Goal: Information Seeking & Learning: Learn about a topic

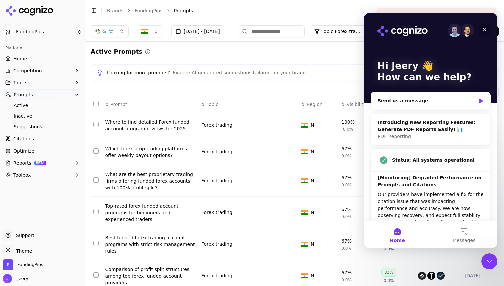
click at [484, 30] on icon "Close" at bounding box center [484, 29] width 5 height 5
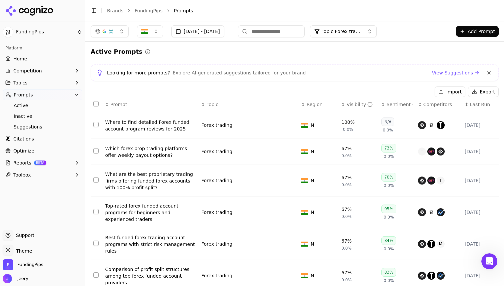
click at [26, 96] on span "Prompts" at bounding box center [23, 94] width 19 height 7
click at [23, 60] on span "Home" at bounding box center [20, 58] width 14 height 7
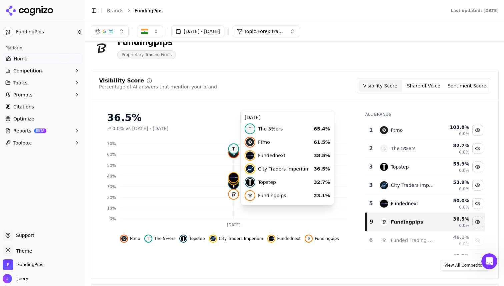
scroll to position [16, 0]
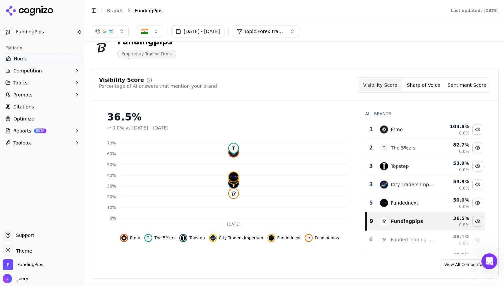
click at [167, 253] on div "36.5% 0.0% vs [DATE] - [DATE] Sep 25 0% 10% 20% 30% 40% 50% 60% 70% T Ftmo T Th…" at bounding box center [229, 180] width 261 height 148
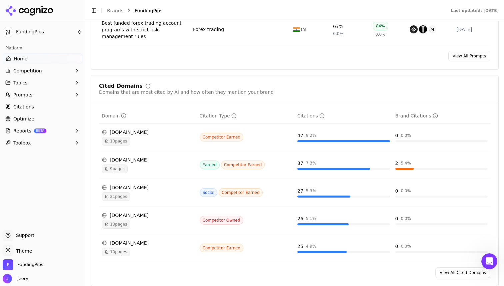
scroll to position [682, 0]
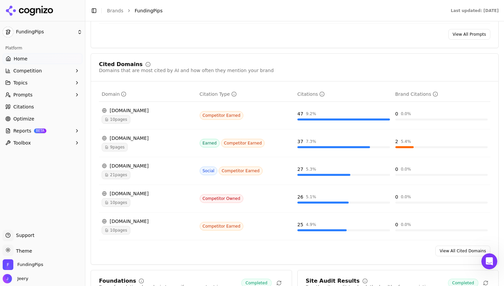
click at [119, 124] on span "10 pages" at bounding box center [116, 119] width 29 height 9
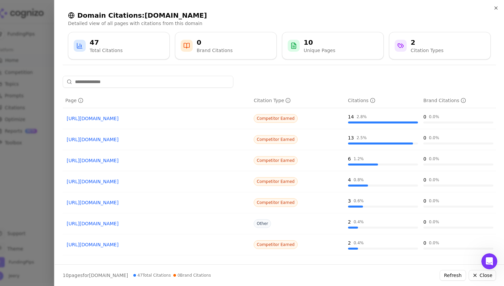
click at [25, 34] on div at bounding box center [252, 143] width 504 height 286
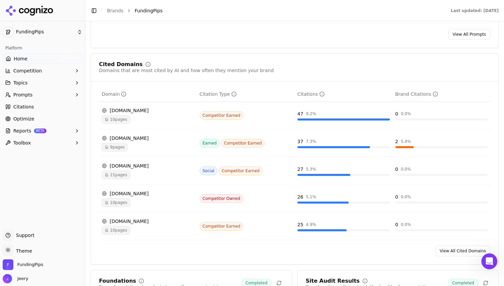
click at [27, 105] on span "Citations" at bounding box center [23, 106] width 21 height 7
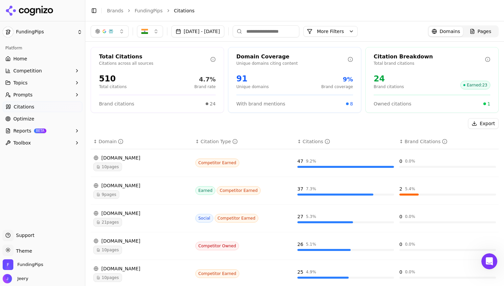
click at [321, 142] on div "Citations" at bounding box center [316, 141] width 27 height 7
click at [156, 31] on button "button" at bounding box center [150, 31] width 26 height 12
click at [159, 122] on div "Export" at bounding box center [295, 123] width 408 height 11
click at [358, 31] on button "More Filters" at bounding box center [331, 31] width 54 height 11
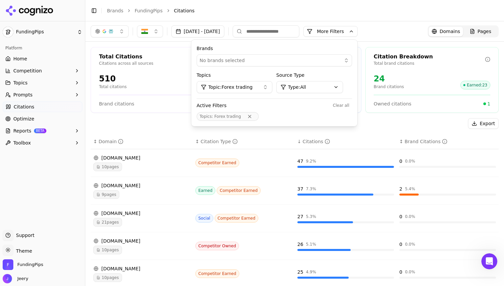
click at [253, 89] on span "Topic: Forex trading" at bounding box center [231, 87] width 44 height 7
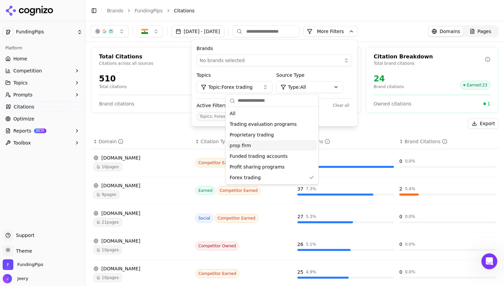
click at [243, 148] on span "prop firm" at bounding box center [240, 145] width 21 height 7
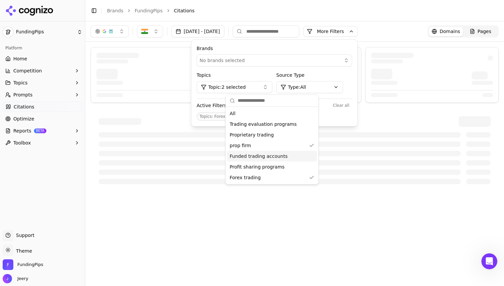
click at [181, 219] on div "[DATE] - [DATE] More More Filters Brands No brands selected Topics Topic: 2 sel…" at bounding box center [294, 153] width 419 height 265
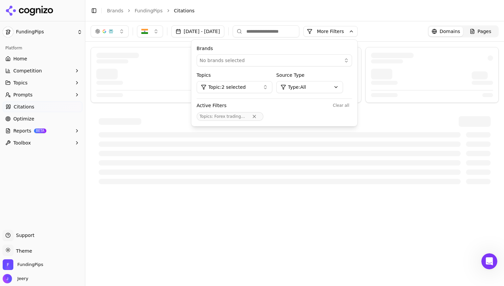
click at [262, 117] on span "Forex trading, prop firm" at bounding box center [238, 116] width 47 height 5
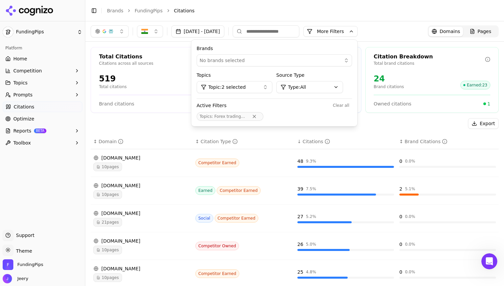
click at [261, 116] on button "Remove Topics filter" at bounding box center [255, 116] width 12 height 5
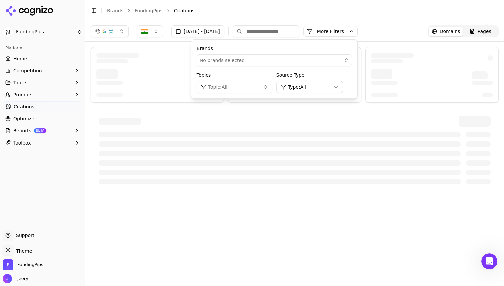
click at [273, 86] on button "Topic: All" at bounding box center [235, 87] width 76 height 12
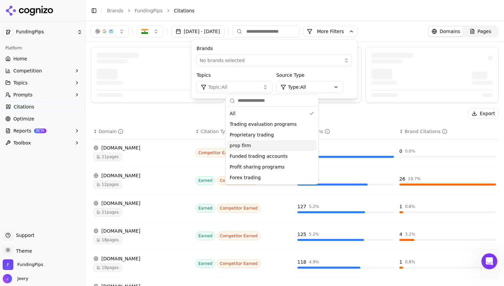
click at [253, 147] on div "prop firm" at bounding box center [272, 145] width 90 height 11
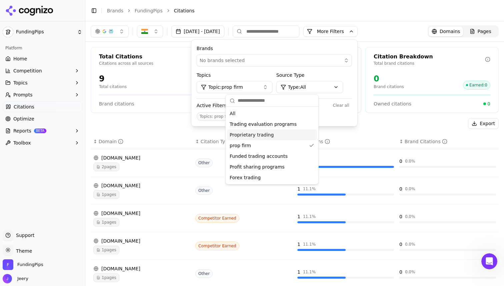
click at [211, 105] on div "0" at bounding box center [212, 103] width 7 height 7
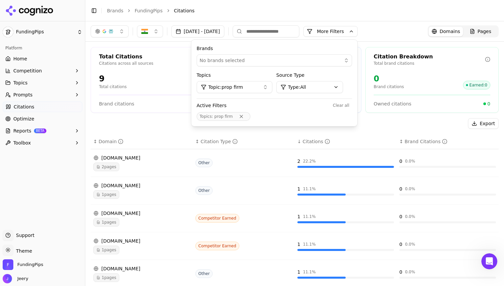
click at [202, 119] on div "Export" at bounding box center [295, 123] width 408 height 11
click at [401, 82] on div "0" at bounding box center [389, 78] width 30 height 11
click at [339, 127] on div "Export" at bounding box center [295, 123] width 408 height 11
click at [361, 140] on div "↓ Citations" at bounding box center [346, 141] width 97 height 7
click at [358, 30] on button "More Filters" at bounding box center [331, 31] width 54 height 11
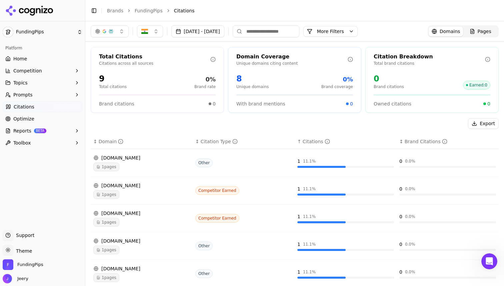
click at [45, 96] on button "Prompts" at bounding box center [43, 94] width 80 height 11
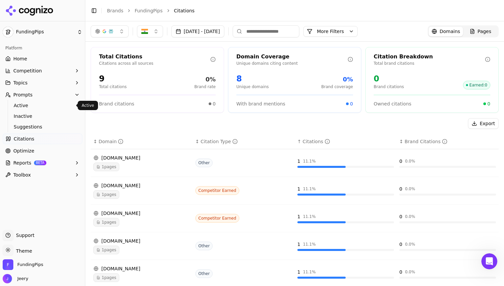
click at [42, 110] on link "Active" at bounding box center [42, 105] width 63 height 9
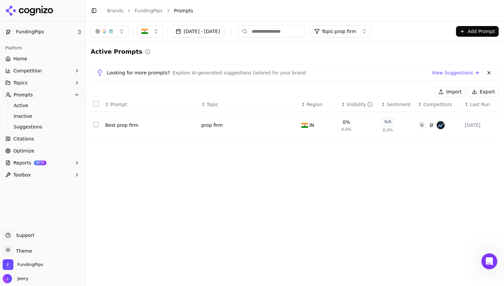
click at [451, 75] on link "View Suggestions" at bounding box center [456, 72] width 48 height 7
click at [239, 126] on div "prop firm" at bounding box center [245, 125] width 87 height 7
click at [293, 125] on button "Data table" at bounding box center [292, 125] width 8 height 8
click at [236, 190] on div "[DATE] - [DATE] Topic: prop firm Add Prompt Active Prompts Looking for more pro…" at bounding box center [294, 153] width 419 height 265
click at [333, 203] on div "[DATE] - [DATE] Topic: prop firm Add Prompt Active Prompts Looking for more pro…" at bounding box center [294, 153] width 419 height 265
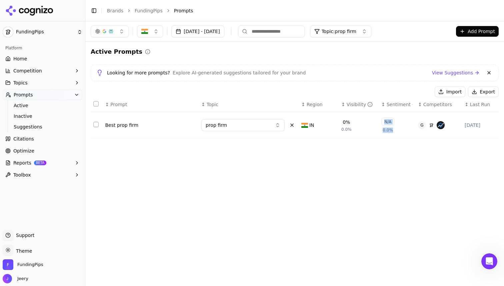
drag, startPoint x: 386, startPoint y: 122, endPoint x: 401, endPoint y: 122, distance: 15.0
click at [401, 122] on td "N/A 0.0%" at bounding box center [397, 125] width 37 height 26
click at [381, 180] on div "[DATE] - [DATE] Topic: prop firm Add Prompt Active Prompts Looking for more pro…" at bounding box center [294, 153] width 419 height 265
click at [413, 174] on div "[DATE] - [DATE] Topic: prop firm Add Prompt Active Prompts Looking for more pro…" at bounding box center [294, 153] width 419 height 265
click at [470, 123] on div "[DATE]" at bounding box center [480, 125] width 31 height 7
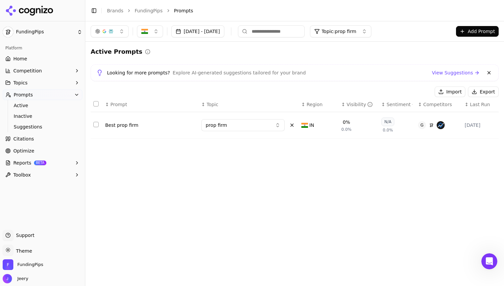
click at [399, 144] on div "↕ Prompt ↕ Topic ↕ Region ↕ Visibility ↕ Sentiment ↕ Competitors ↕ Last Run Bes…" at bounding box center [295, 120] width 408 height 47
click at [425, 106] on span "Competitors" at bounding box center [438, 104] width 29 height 7
click at [52, 167] on button "Reports BETA" at bounding box center [43, 162] width 80 height 11
click at [52, 150] on link "Optimize" at bounding box center [43, 150] width 80 height 11
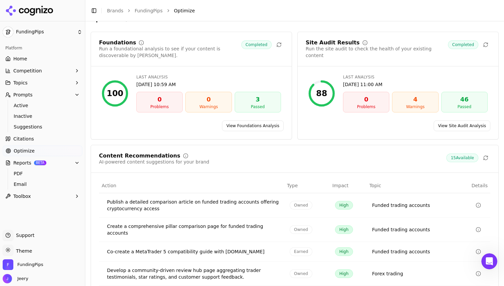
scroll to position [88, 0]
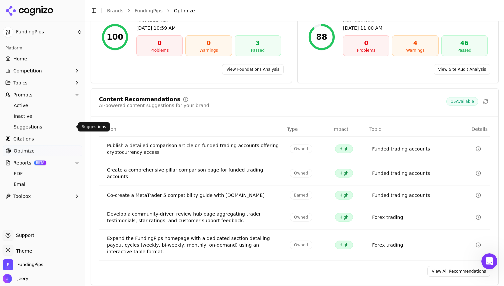
click at [32, 126] on span "Suggestions" at bounding box center [43, 126] width 58 height 7
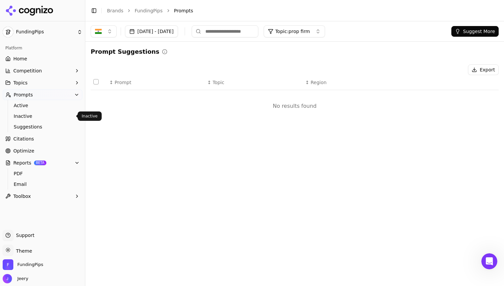
click at [30, 118] on span "Inactive" at bounding box center [43, 116] width 58 height 7
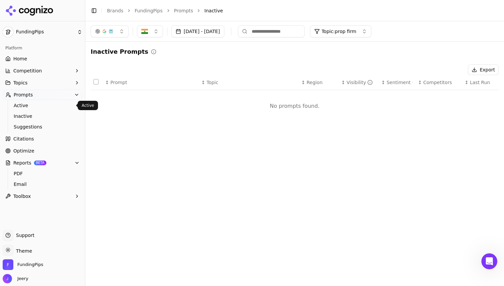
click at [29, 108] on span "Active" at bounding box center [43, 105] width 58 height 7
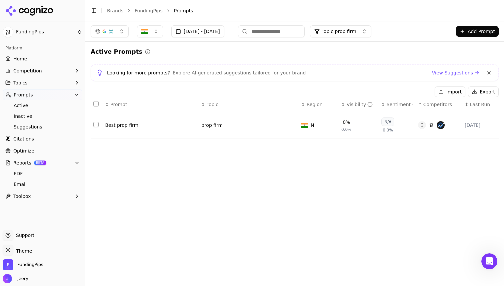
click at [22, 83] on span "Topics" at bounding box center [20, 82] width 14 height 7
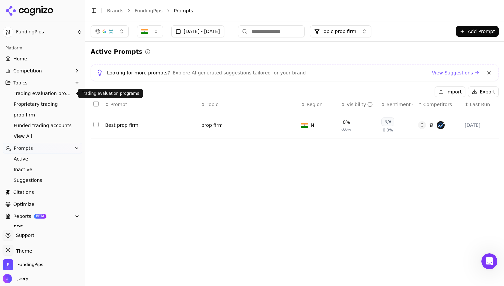
click at [22, 92] on span "Trading evaluation programs" at bounding box center [43, 93] width 58 height 7
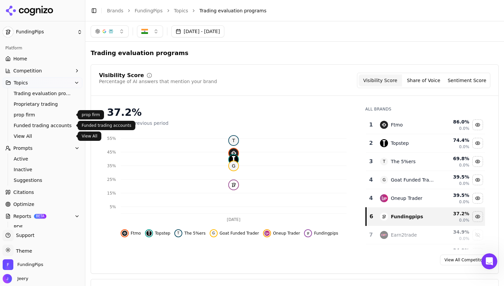
click at [32, 116] on span "prop firm" at bounding box center [43, 114] width 58 height 7
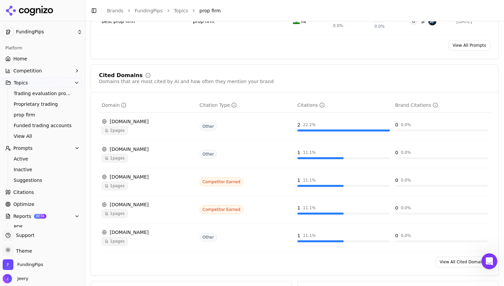
scroll to position [327, 0]
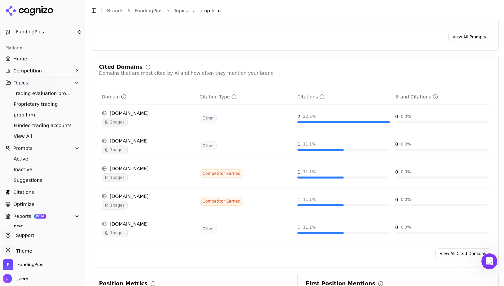
click at [116, 122] on span "2 pages" at bounding box center [115, 122] width 26 height 9
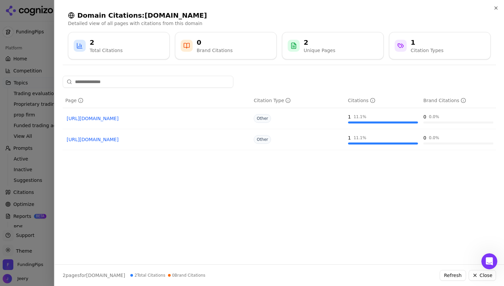
click at [50, 140] on div at bounding box center [252, 143] width 504 height 286
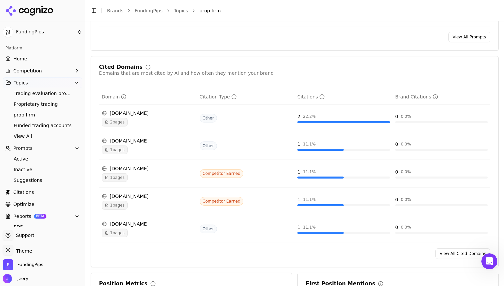
click at [122, 123] on span "2 pages" at bounding box center [115, 122] width 26 height 9
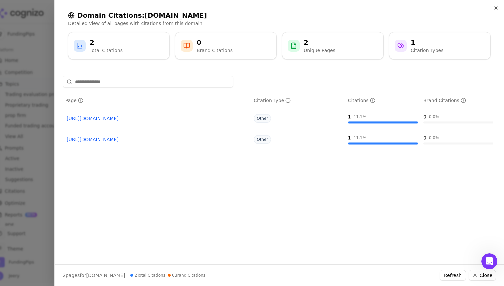
click at [113, 139] on link "[URL][DOMAIN_NAME]" at bounding box center [157, 139] width 180 height 7
click at [46, 45] on div at bounding box center [252, 143] width 504 height 286
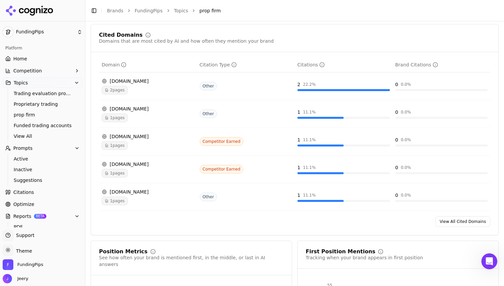
scroll to position [383, 0]
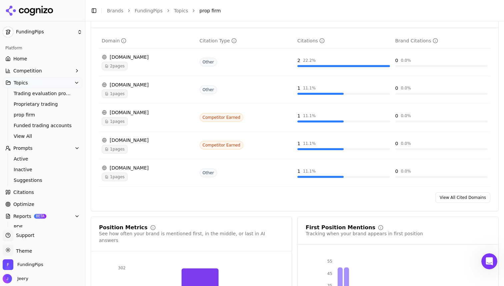
click at [116, 121] on span "1 pages" at bounding box center [115, 121] width 26 height 9
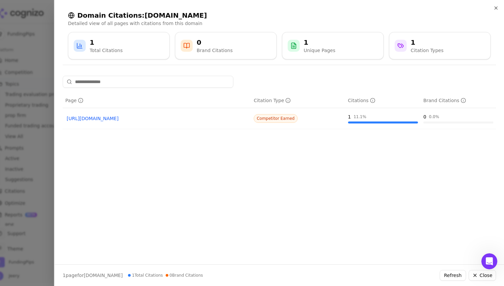
click at [117, 120] on link "[URL][DOMAIN_NAME]" at bounding box center [157, 118] width 180 height 7
click at [33, 36] on div at bounding box center [252, 143] width 504 height 286
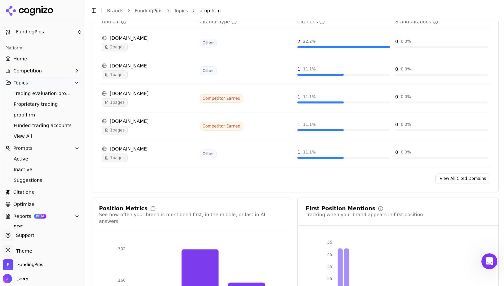
scroll to position [410, 0]
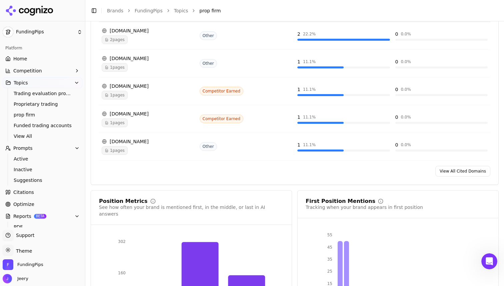
click at [457, 170] on link "View All Cited Domains" at bounding box center [463, 171] width 55 height 11
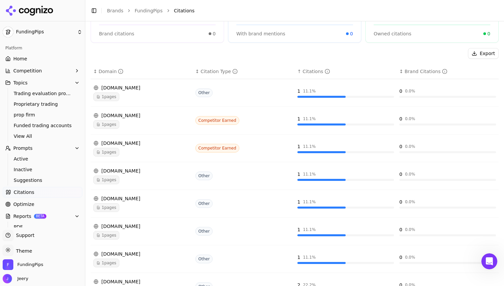
scroll to position [95, 0]
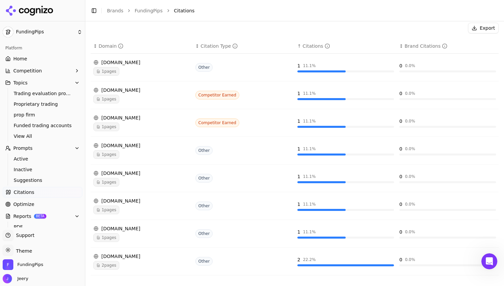
click at [114, 72] on span "1 pages" at bounding box center [106, 71] width 26 height 9
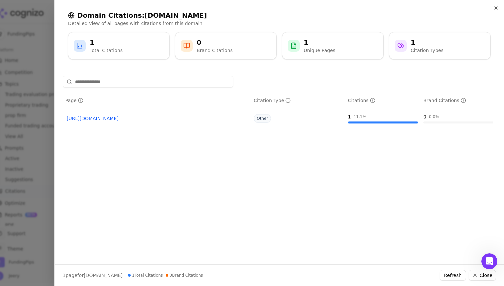
click at [155, 120] on link "[URL][DOMAIN_NAME]" at bounding box center [157, 118] width 180 height 7
click at [496, 7] on icon "button" at bounding box center [496, 7] width 5 height 5
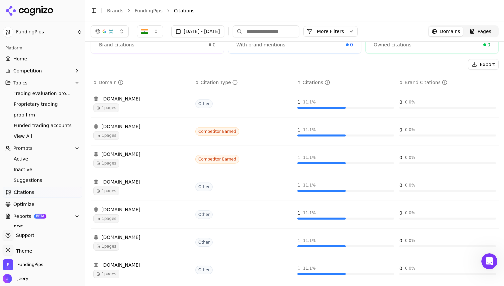
scroll to position [80, 0]
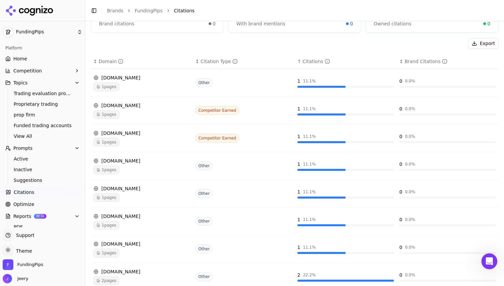
click at [108, 139] on span "1 pages" at bounding box center [106, 142] width 26 height 9
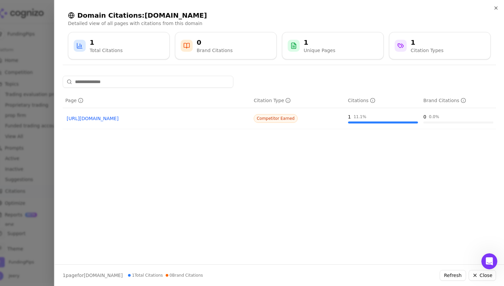
click at [145, 118] on link "[URL][DOMAIN_NAME]" at bounding box center [157, 118] width 180 height 7
click at [40, 119] on div at bounding box center [252, 143] width 504 height 286
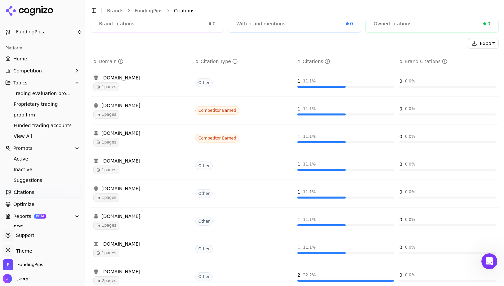
click at [45, 71] on button "Competition" at bounding box center [43, 70] width 80 height 11
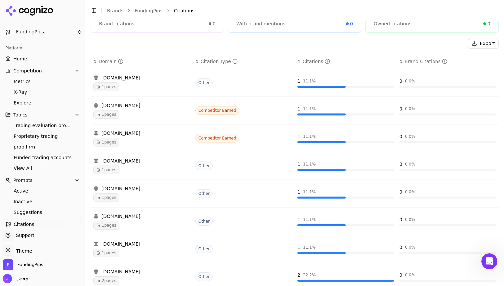
click at [41, 61] on link "Home" at bounding box center [43, 58] width 80 height 11
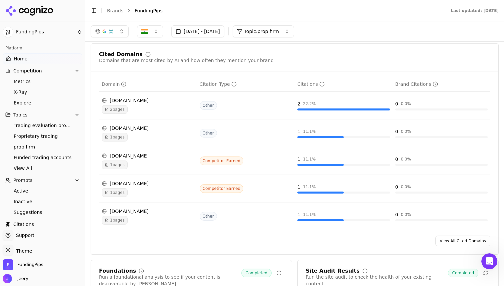
scroll to position [563, 0]
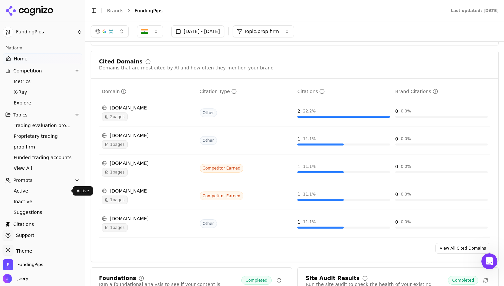
click at [33, 192] on span "Active" at bounding box center [43, 190] width 58 height 7
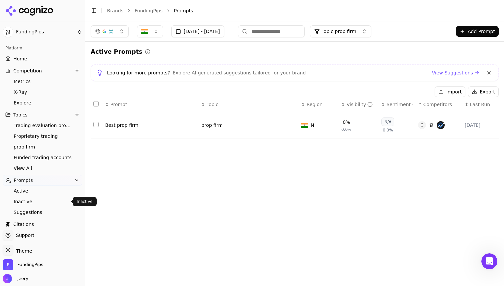
click at [31, 199] on span "Inactive" at bounding box center [43, 201] width 58 height 7
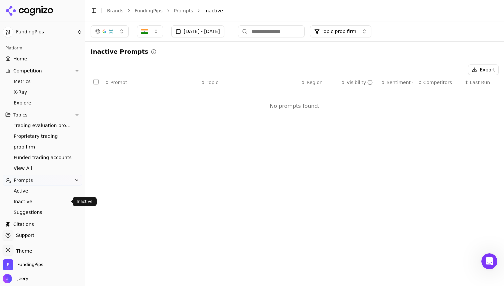
click at [27, 205] on span "Inactive" at bounding box center [43, 201] width 58 height 7
click at [24, 202] on span "Inactive" at bounding box center [43, 201] width 58 height 7
click at [25, 211] on span "Suggestions" at bounding box center [43, 212] width 58 height 7
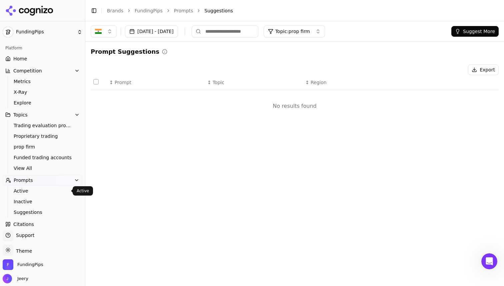
click at [21, 189] on span "Active" at bounding box center [43, 190] width 58 height 7
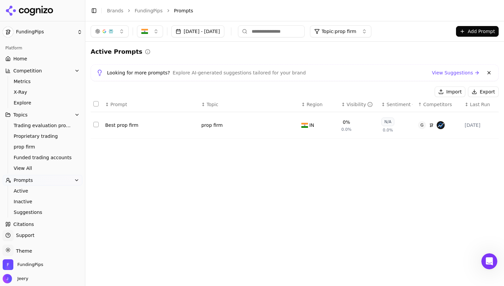
click at [19, 63] on link "Home" at bounding box center [43, 58] width 80 height 11
